Goal: Task Accomplishment & Management: Use online tool/utility

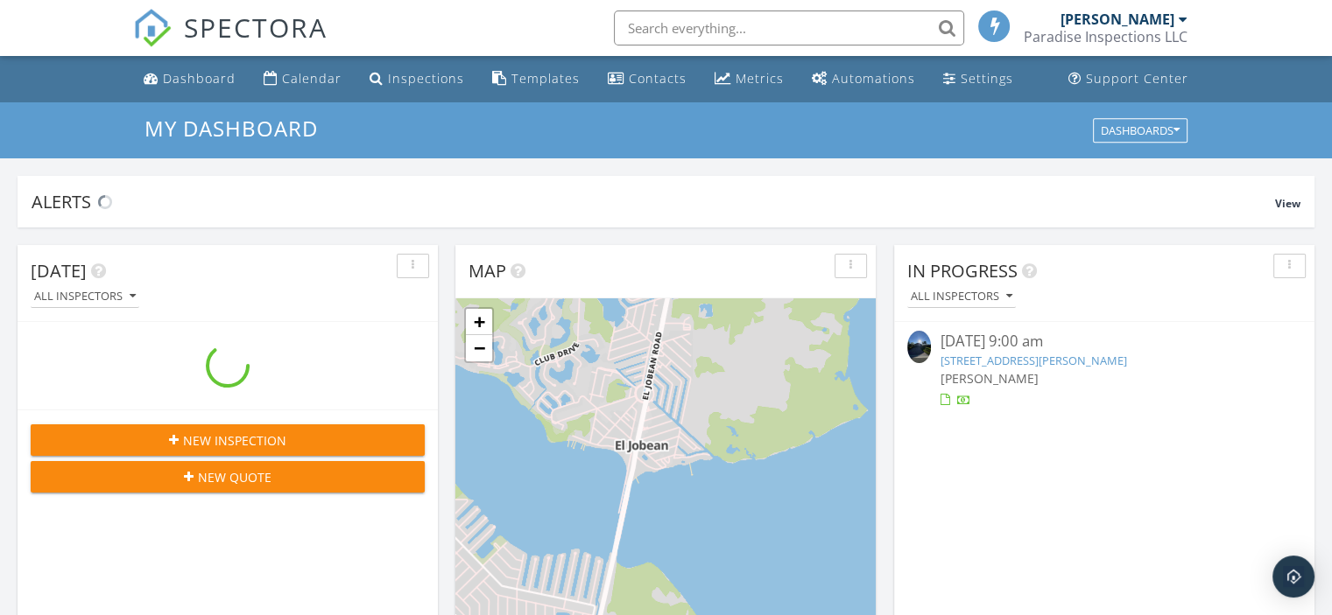
scroll to position [1620, 1359]
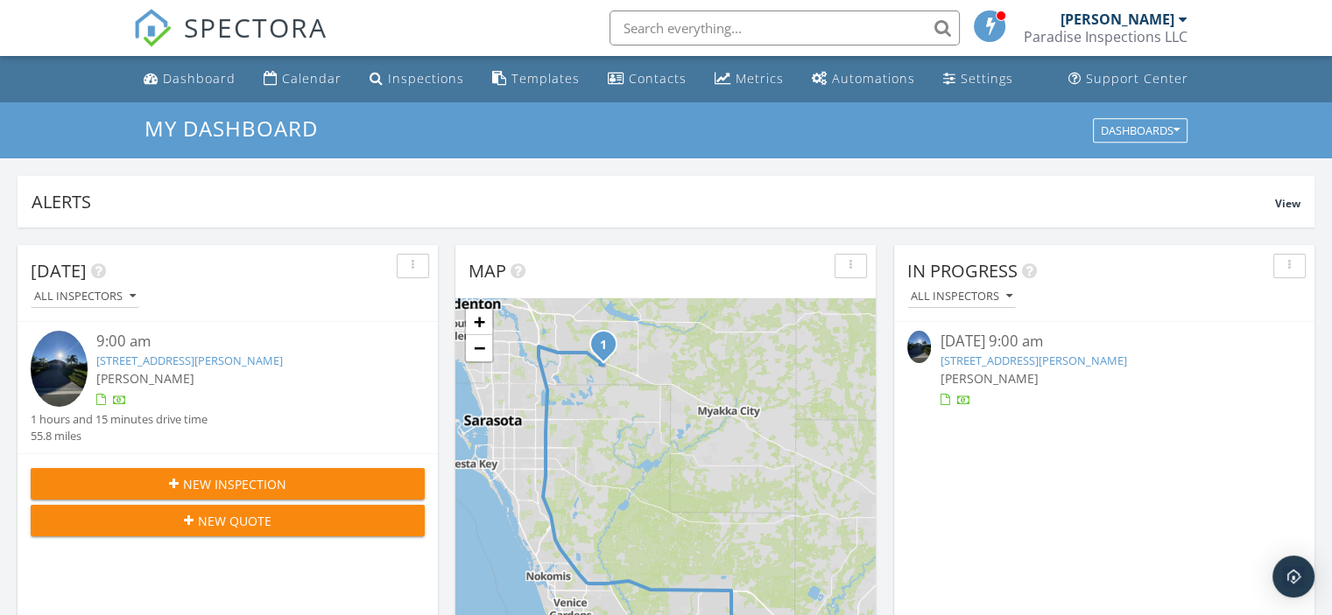
click at [1068, 353] on link "7025 Holbrook Cv, Bradenton, FL 34202" at bounding box center [1032, 361] width 186 height 16
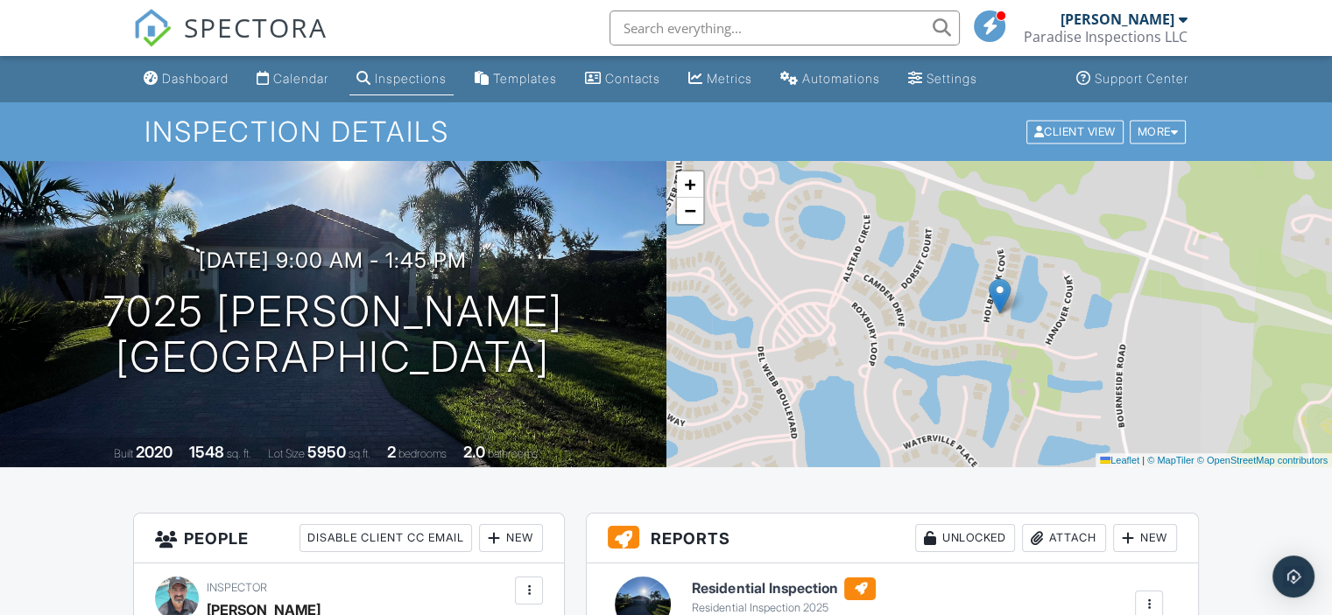
drag, startPoint x: 625, startPoint y: 52, endPoint x: 1264, endPoint y: 412, distance: 733.9
drag, startPoint x: 1264, startPoint y: 412, endPoint x: 772, endPoint y: 411, distance: 492.0
click at [772, 411] on div "+ − Leaflet | © MapTiler © OpenStreetMap contributors" at bounding box center [999, 314] width 666 height 306
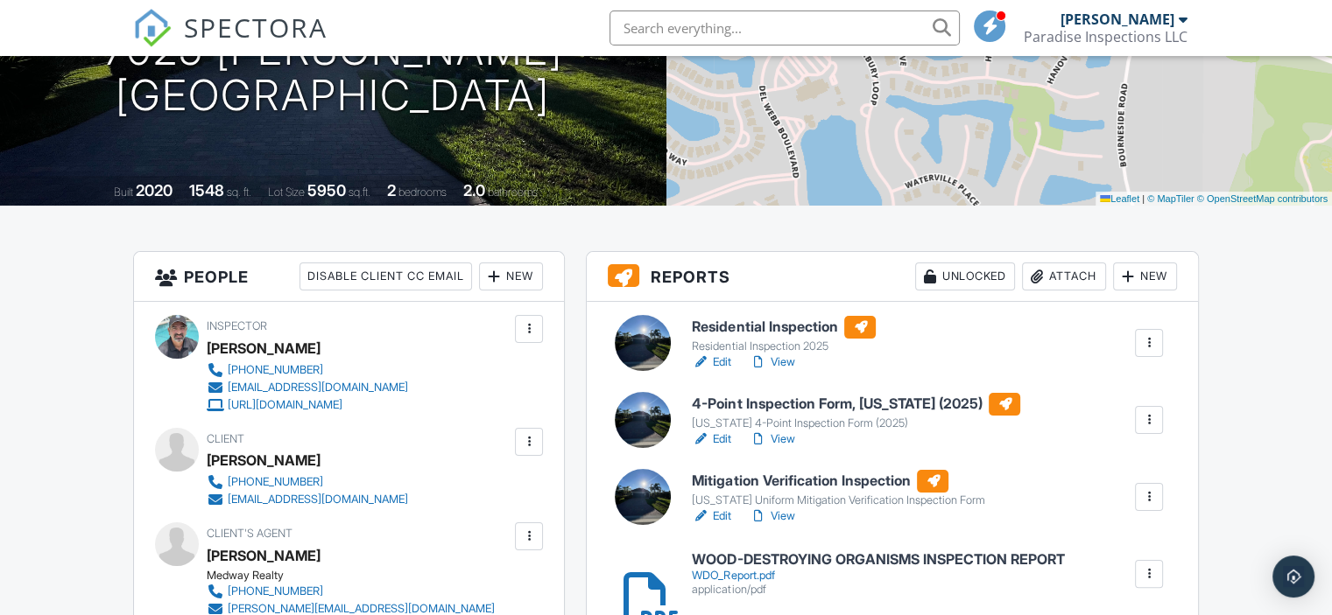
scroll to position [263, 0]
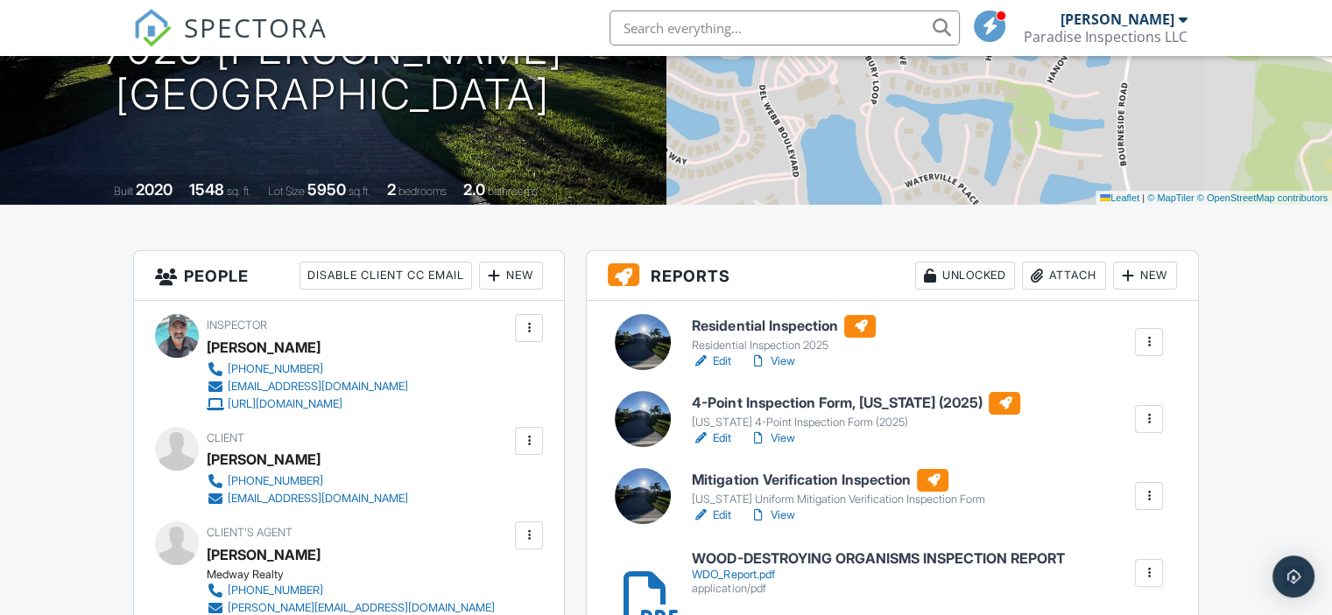
click at [756, 399] on h6 "4-Point Inspection Form, Florida (2025)" at bounding box center [856, 403] width 328 height 23
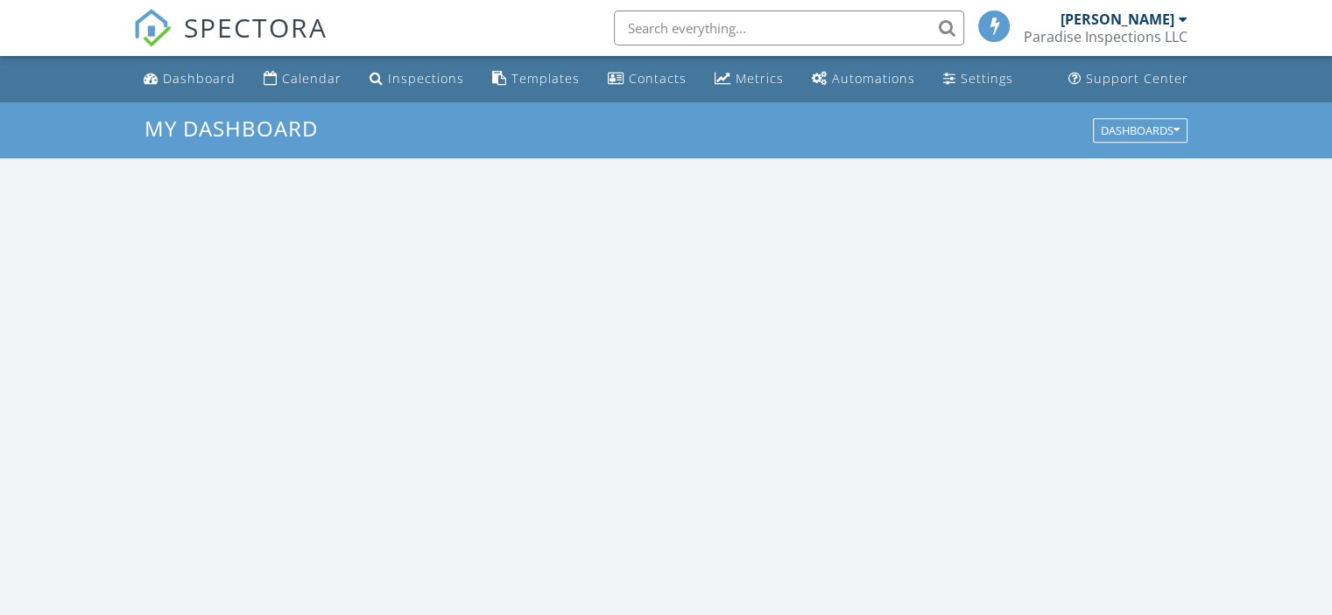
scroll to position [1620, 1359]
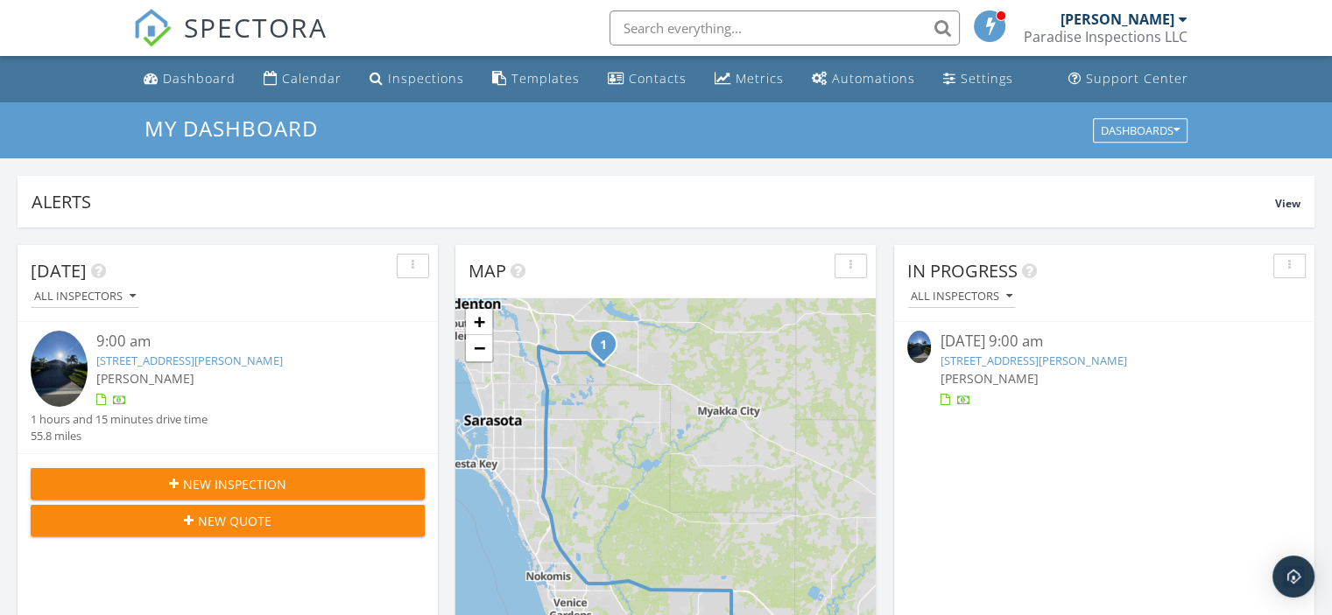
click at [1015, 358] on link "7025 Holbrook Cv, Bradenton, FL 34202" at bounding box center [1032, 361] width 186 height 16
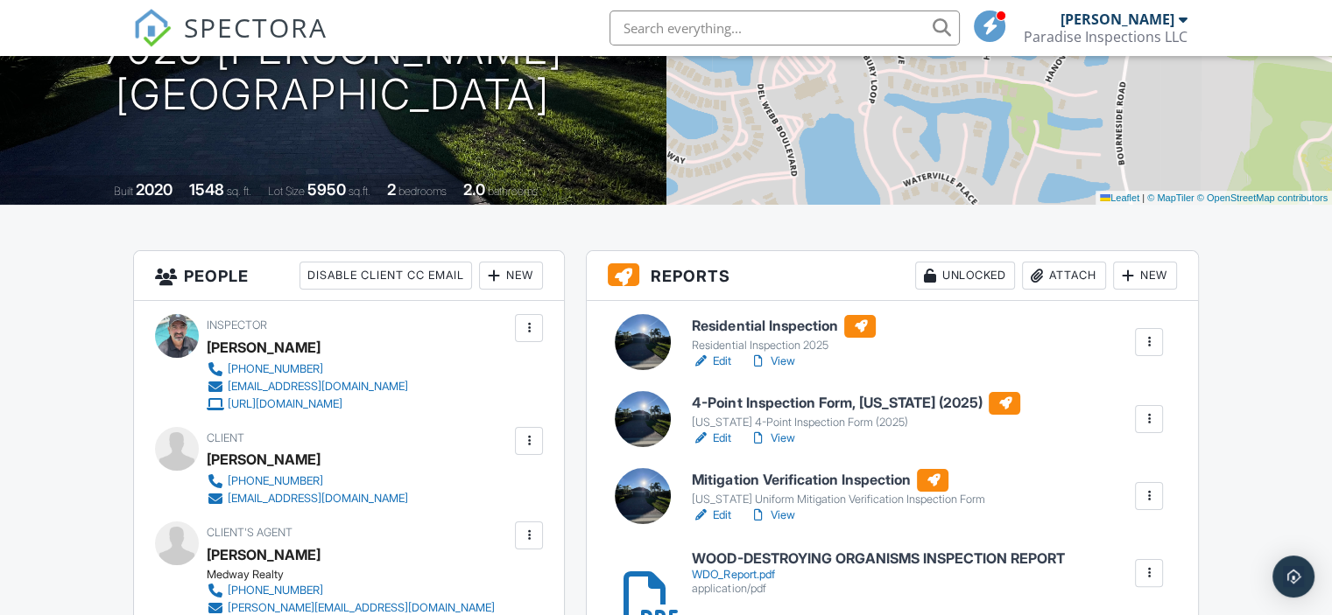
click at [794, 320] on h6 "Residential Inspection" at bounding box center [784, 326] width 184 height 23
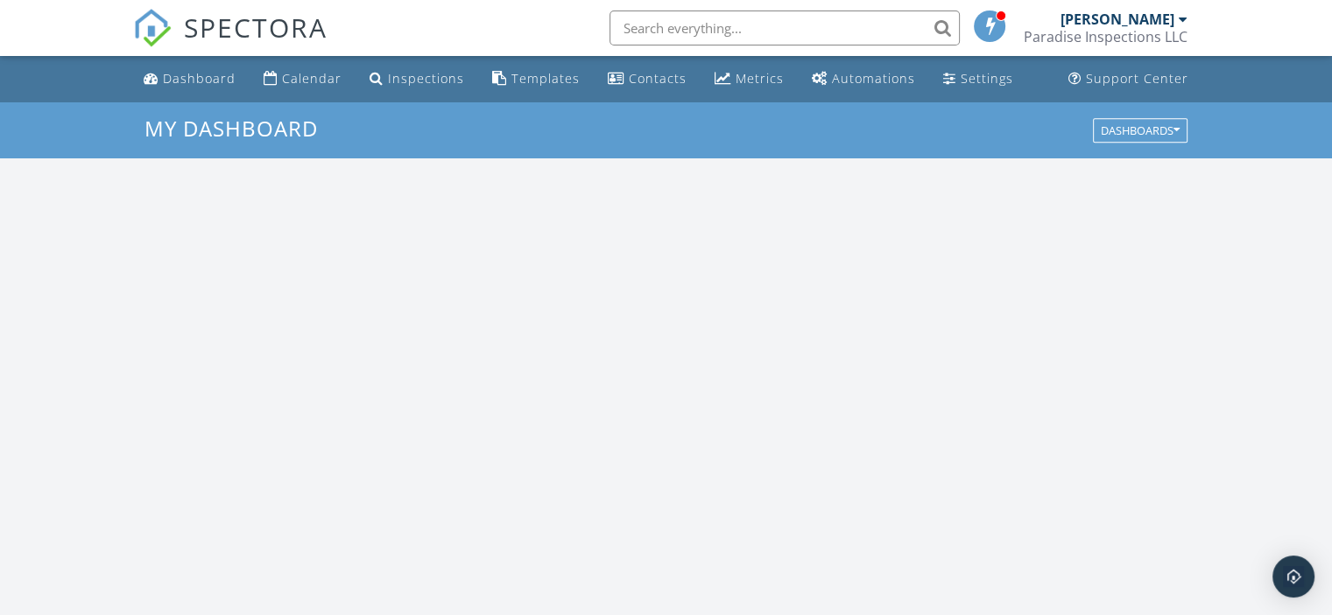
scroll to position [1620, 1359]
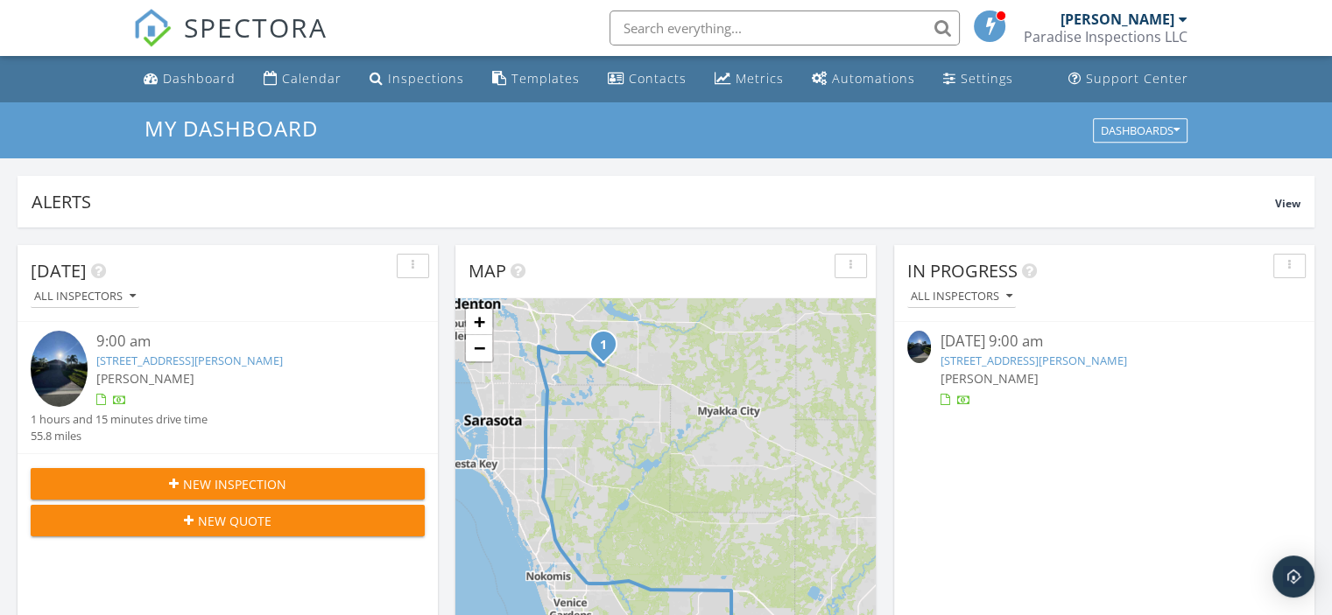
click at [1067, 356] on link "[STREET_ADDRESS][PERSON_NAME]" at bounding box center [1032, 361] width 186 height 16
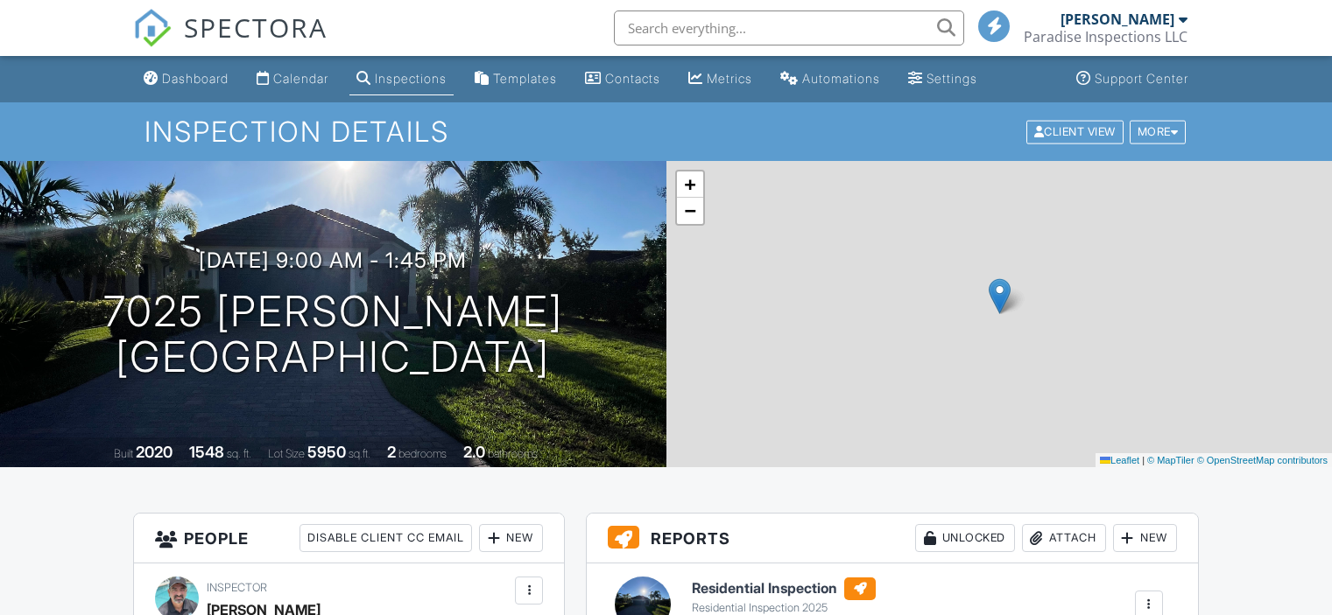
scroll to position [350, 0]
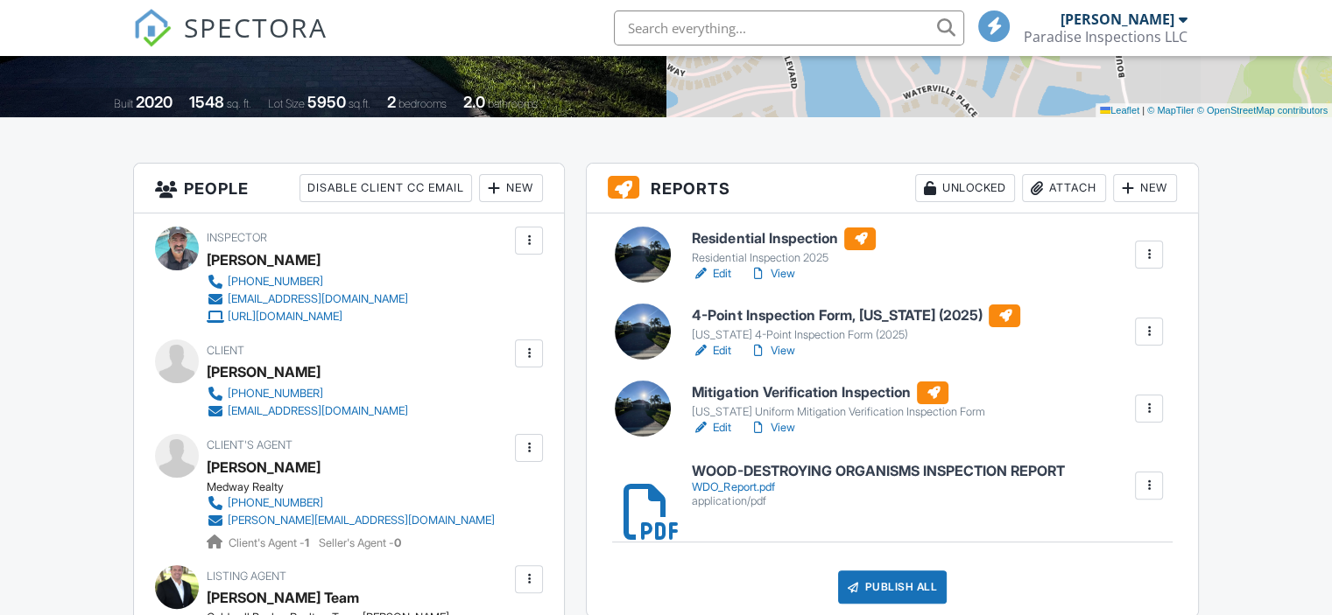
click at [774, 314] on h6 "4-Point Inspection Form, Florida (2025)" at bounding box center [856, 316] width 328 height 23
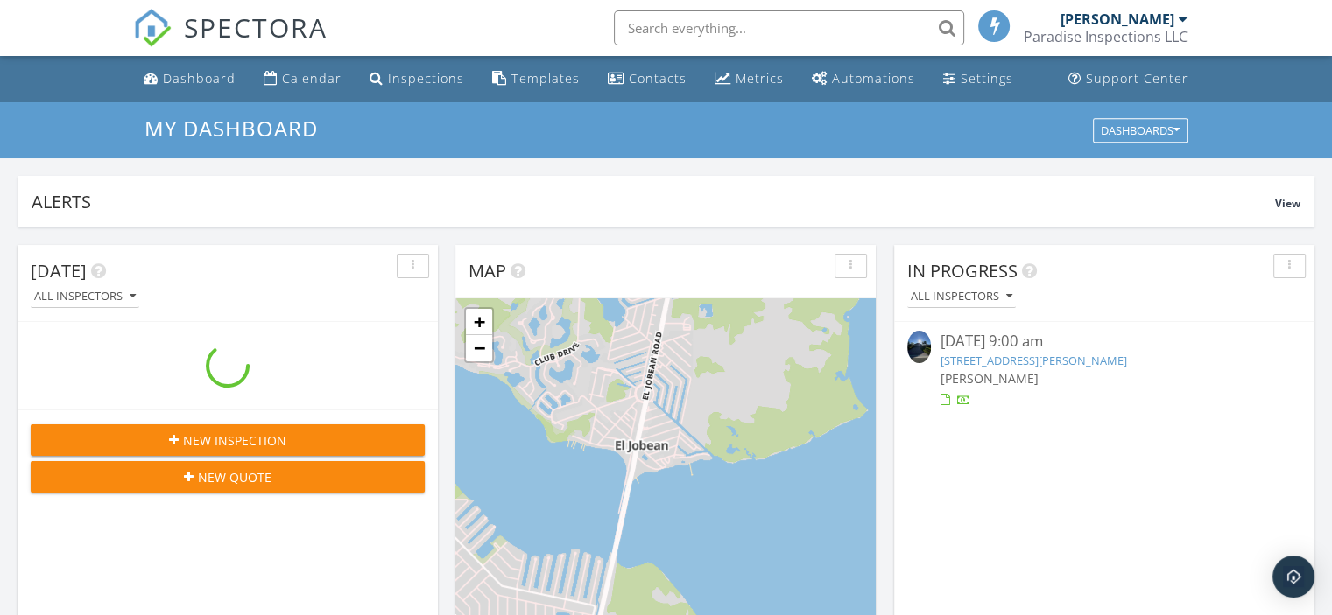
scroll to position [1620, 1359]
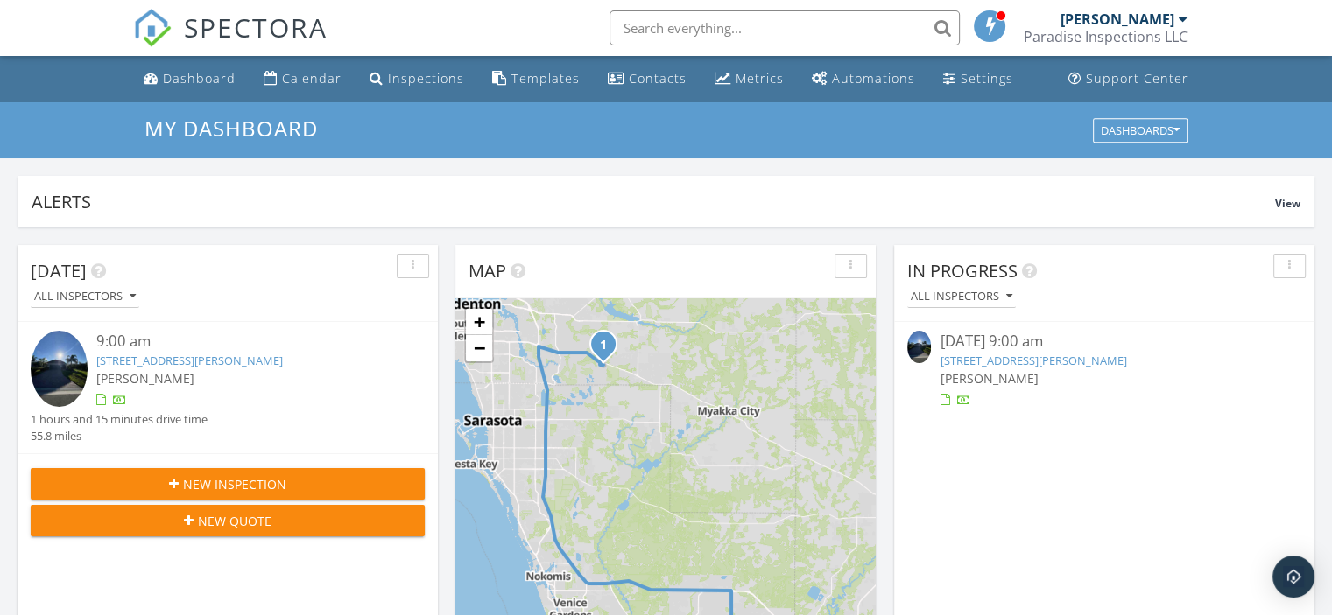
click at [1008, 361] on link "[STREET_ADDRESS][PERSON_NAME]" at bounding box center [1032, 361] width 186 height 16
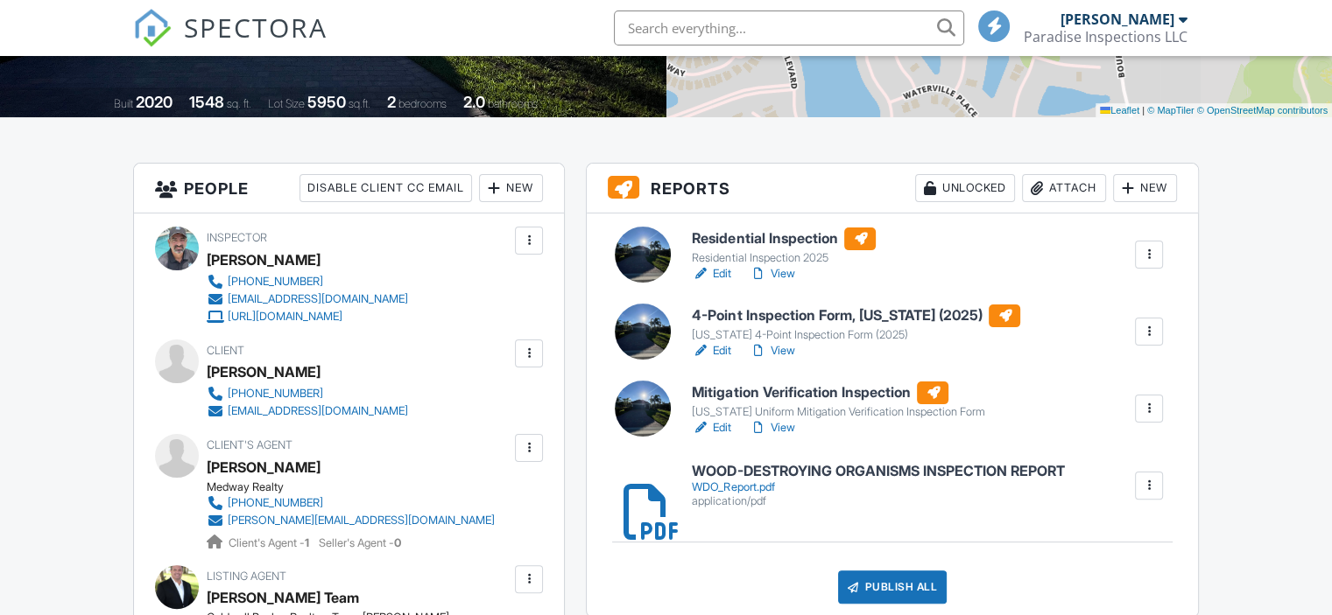
click at [807, 388] on h6 "Mitigation Verification Inspection" at bounding box center [838, 393] width 292 height 23
